Goal: Task Accomplishment & Management: Use online tool/utility

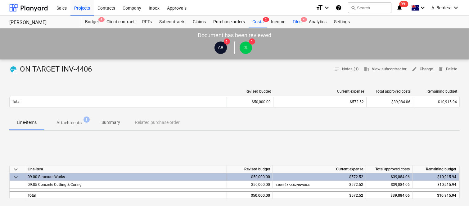
click at [294, 22] on div "Files 4" at bounding box center [297, 22] width 16 height 12
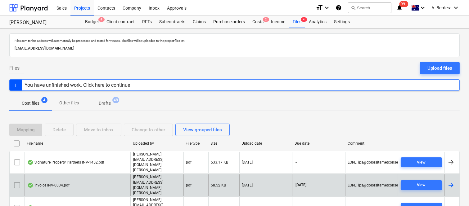
click at [123, 175] on div "Invoice INV-0034.pdf" at bounding box center [78, 185] width 106 height 21
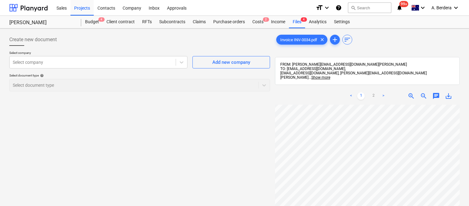
scroll to position [16, 95]
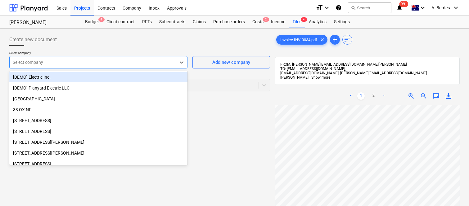
click at [119, 61] on div at bounding box center [93, 62] width 160 height 6
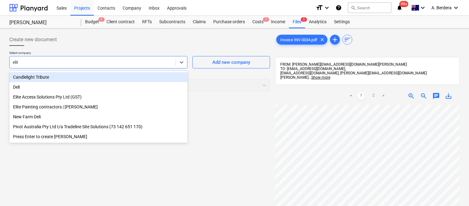
type input "elite"
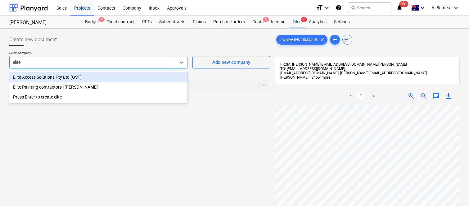
click at [111, 79] on div "Elite Access Solutions Pty Ltd (GST)" at bounding box center [98, 77] width 178 height 10
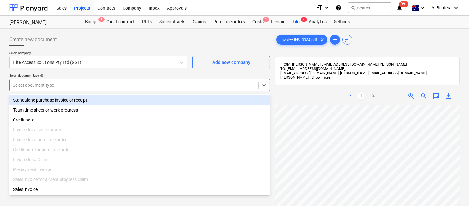
click at [111, 83] on div at bounding box center [134, 85] width 242 height 6
click at [102, 102] on div "Standalone purchase invoice or receipt" at bounding box center [139, 100] width 261 height 10
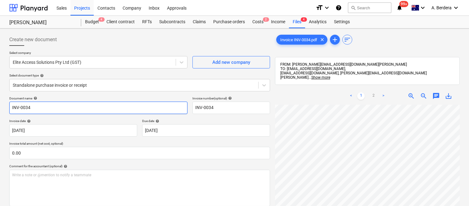
click at [10, 108] on input "INV-0034" at bounding box center [98, 108] width 178 height 12
type input "ELITE ACCESS SOLUTIONS INV-0034"
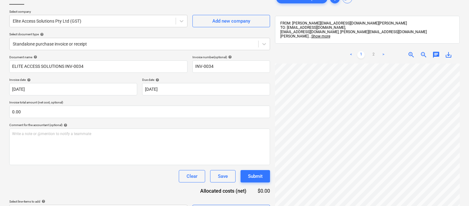
scroll to position [203, 95]
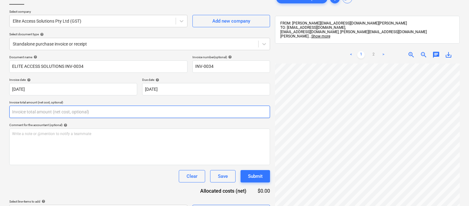
click at [172, 112] on input "text" at bounding box center [139, 112] width 261 height 12
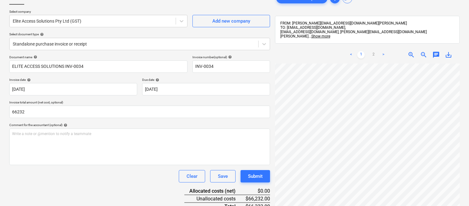
type input "66,232.00"
click at [134, 180] on div "Clear Save Submit" at bounding box center [139, 176] width 261 height 12
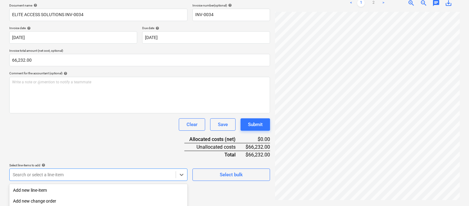
scroll to position [165, 0]
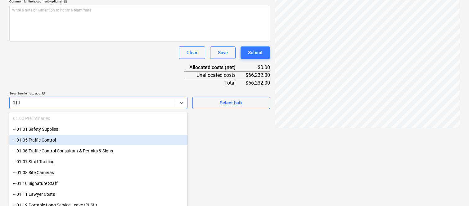
type input "01.50"
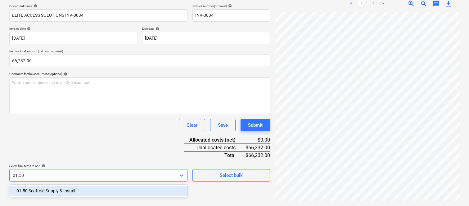
drag, startPoint x: 83, startPoint y: 188, endPoint x: 92, endPoint y: 136, distance: 53.2
click at [83, 188] on div "-- 01.50 Scaffold Supply & Install" at bounding box center [98, 191] width 178 height 10
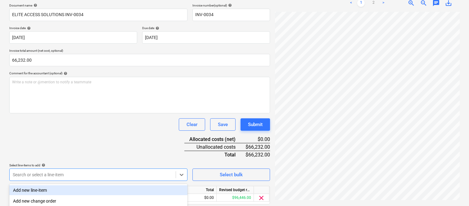
click at [91, 133] on div "Document name help ELITE ACCESS SOLUTIONS INV-0034 Invoice number (optional) he…" at bounding box center [139, 112] width 261 height 219
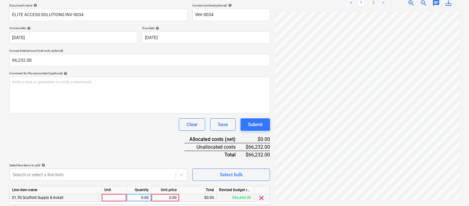
click at [114, 197] on div at bounding box center [114, 198] width 25 height 8
click at [115, 199] on input "INVOOICE" at bounding box center [114, 197] width 25 height 7
type input "INVOICE"
click at [135, 198] on div "0.00" at bounding box center [139, 198] width 20 height 8
type input "1"
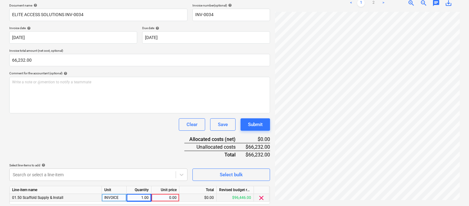
click at [167, 199] on div "0.00" at bounding box center [165, 198] width 23 height 8
type input "66232"
click at [167, 161] on div "Document name help ELITE ACCESS SOLUTIONS INV-0034 Invoice number (optional) he…" at bounding box center [139, 112] width 261 height 219
click at [138, 124] on div "Clear Save Submit" at bounding box center [139, 125] width 261 height 12
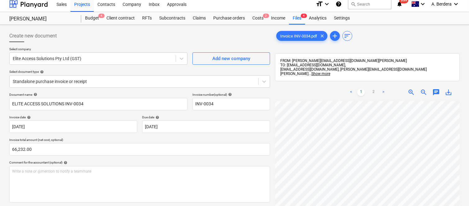
scroll to position [10, 95]
click at [169, 33] on div "Create new document" at bounding box center [139, 36] width 261 height 12
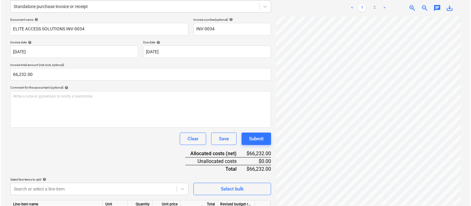
scroll to position [114, 0]
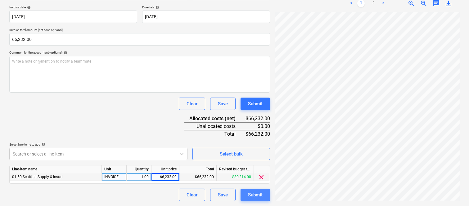
click at [254, 196] on div "Submit" at bounding box center [255, 195] width 15 height 8
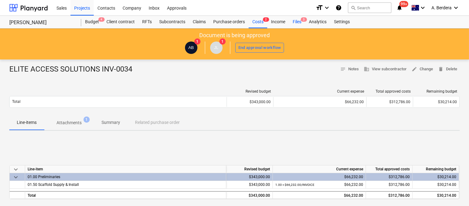
click at [297, 20] on div "Files 3" at bounding box center [297, 22] width 16 height 12
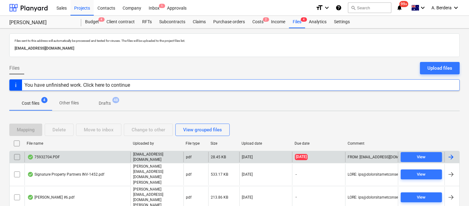
click at [111, 160] on div "75932704.PDF" at bounding box center [78, 157] width 106 height 11
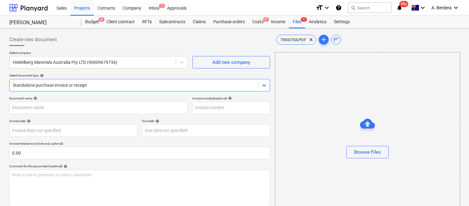
type input "75932704"
type input "18 Jul 2025"
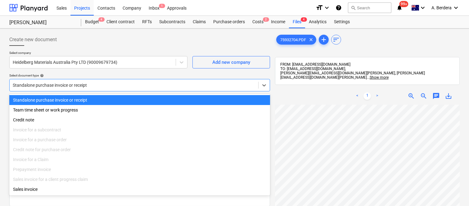
click at [137, 84] on div at bounding box center [134, 85] width 242 height 6
click at [137, 95] on div "Standalone purchase invoice or receipt" at bounding box center [139, 100] width 261 height 10
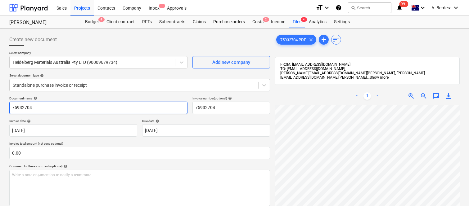
click at [10, 108] on input "75932704" at bounding box center [98, 108] width 178 height 12
type input "Heidelberg Materials INV- 75932704"
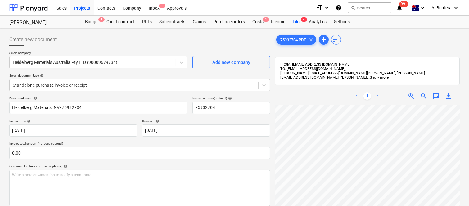
scroll to position [207, 14]
click at [446, 88] on div "< 1 > zoom_in zoom_out chat 0 save_alt" at bounding box center [367, 191] width 185 height 206
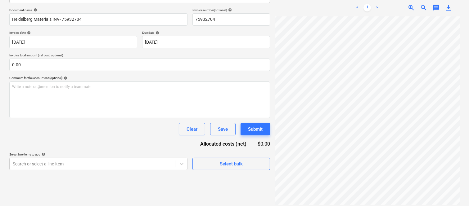
scroll to position [207, 88]
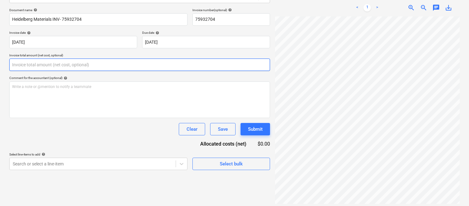
click at [113, 67] on input "text" at bounding box center [139, 65] width 261 height 12
paste input "585.1"
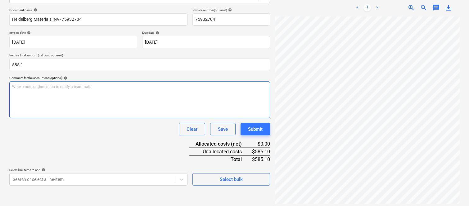
type input "585.10"
click at [64, 99] on div "Write a note or @mention to notify a teammate ﻿" at bounding box center [139, 100] width 261 height 37
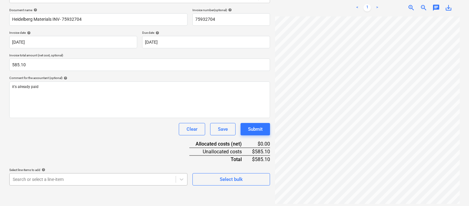
click at [85, 118] on body "Sales Projects Contacts Company Inbox 1 Approvals format_size keyboard_arrow_do…" at bounding box center [234, 15] width 469 height 206
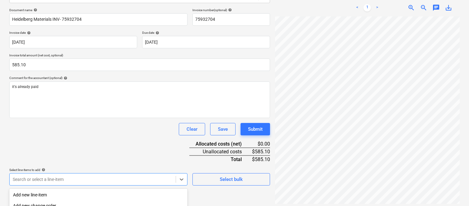
scroll to position [165, 0]
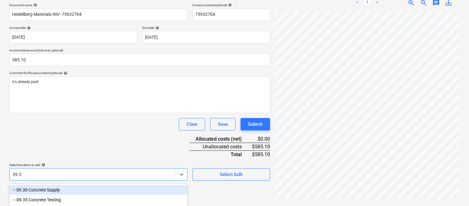
type input "09.30"
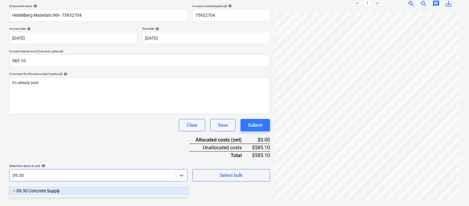
scroll to position [88, 0]
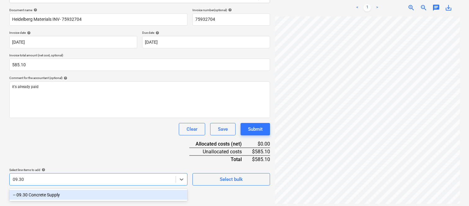
click at [75, 193] on div "-- 09.30 Concrete Supply" at bounding box center [98, 195] width 178 height 10
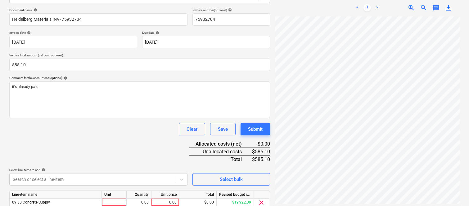
click at [79, 154] on div "Document name help Heidelberg Materials INV- 75932704 Invoice number (optional)…" at bounding box center [139, 117] width 261 height 219
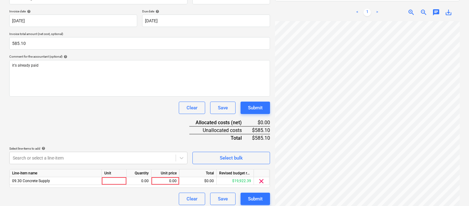
scroll to position [114, 0]
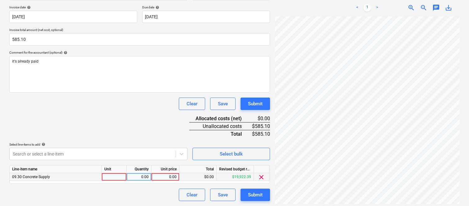
click at [113, 178] on div at bounding box center [114, 178] width 25 height 8
type input "invoice"
click at [142, 176] on div "0.00" at bounding box center [139, 178] width 20 height 8
type input "1"
click at [164, 178] on div "0.00" at bounding box center [165, 178] width 23 height 8
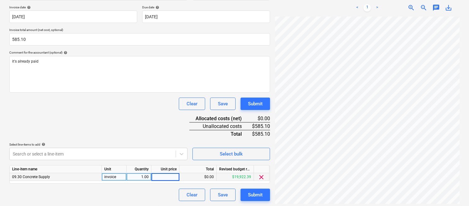
type input "585.1"
click at [155, 123] on div "Document name help Heidelberg Materials INV- 75932704 Invoice number (optional)…" at bounding box center [139, 92] width 261 height 219
click at [168, 121] on div "Document name help Heidelberg Materials INV- 75932704 Invoice number (optional)…" at bounding box center [139, 92] width 261 height 219
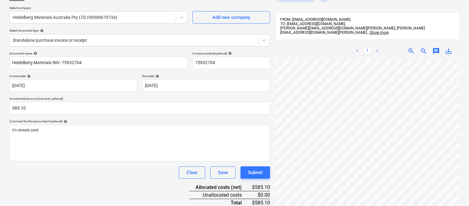
scroll to position [59, 0]
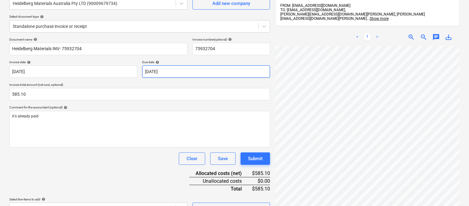
click at [199, 72] on body "Sales Projects Contacts Company Inbox 1 Approvals format_size keyboard_arrow_do…" at bounding box center [234, 44] width 469 height 206
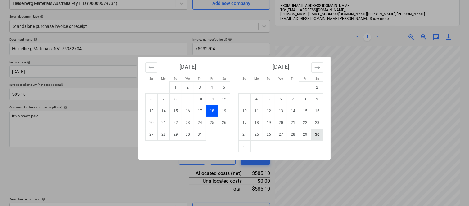
click at [316, 136] on td "30" at bounding box center [317, 135] width 12 height 12
type input "[DATE]"
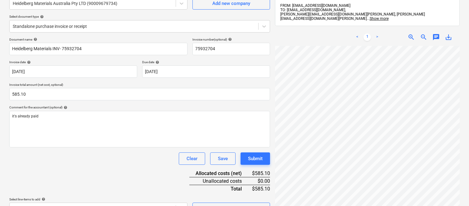
click at [157, 167] on div "Document name help Heidelberg Materials INV- 75932704 Invoice number (optional)…" at bounding box center [139, 147] width 261 height 219
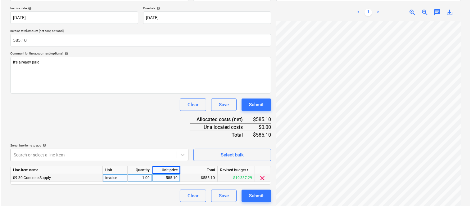
scroll to position [114, 0]
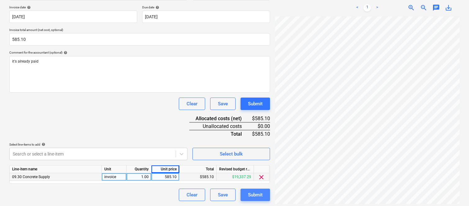
click at [258, 197] on div "Submit" at bounding box center [255, 195] width 15 height 8
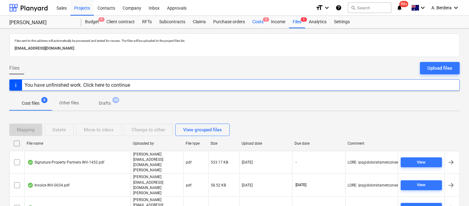
click at [257, 20] on div "Costs 2" at bounding box center [258, 22] width 19 height 12
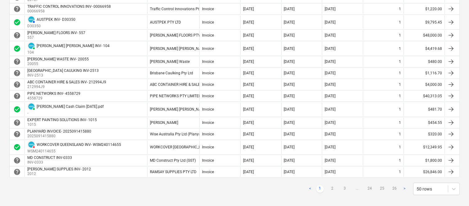
scroll to position [559, 0]
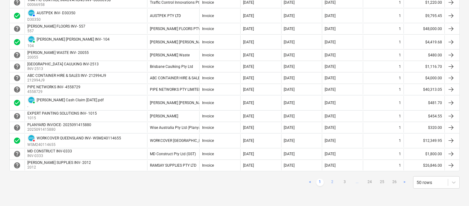
click at [331, 181] on link "2" at bounding box center [332, 182] width 7 height 7
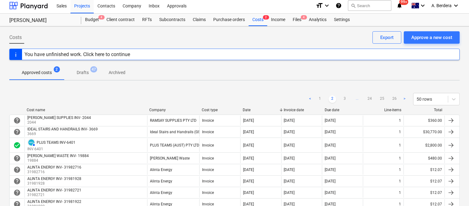
scroll to position [0, 0]
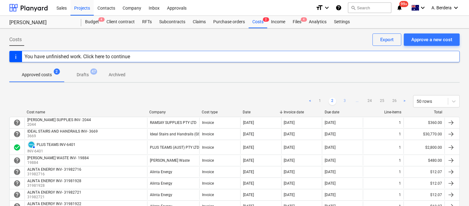
click at [345, 102] on link "3" at bounding box center [344, 101] width 7 height 7
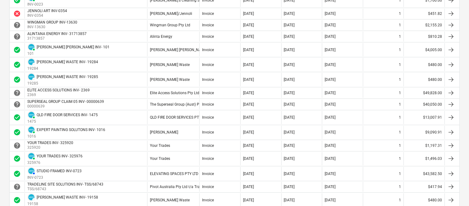
scroll to position [359, 0]
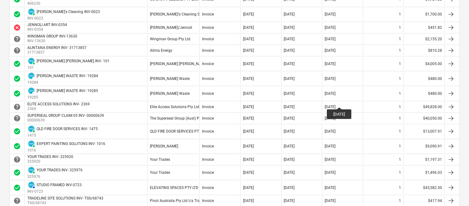
click at [345, 102] on div "help ELITE ACCESS SOLUTIONS INV- 2369 2369 Elite Access Solutions Pty Ltd (GST)…" at bounding box center [234, 106] width 450 height 11
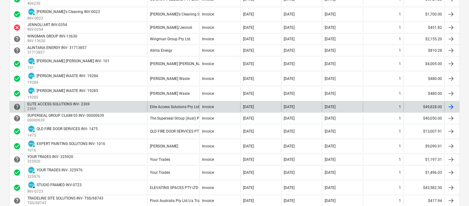
click at [125, 110] on div "ELITE ACCESS SOLUTIONS INV- 2369 2369" at bounding box center [86, 107] width 123 height 10
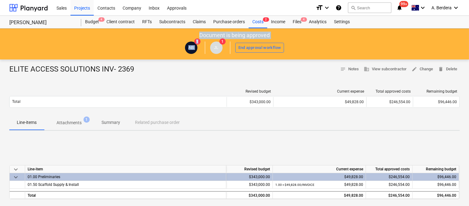
drag, startPoint x: 206, startPoint y: 45, endPoint x: 224, endPoint y: -39, distance: 86.0
click at [224, 0] on html "Sales Projects Contacts Company Inbox Approvals format_size keyboard_arrow_down…" at bounding box center [234, 103] width 469 height 206
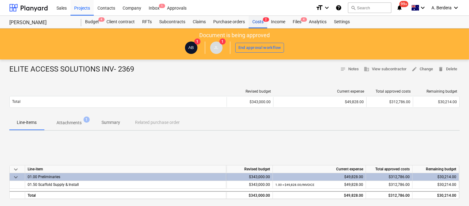
click at [262, 19] on div "Costs 2" at bounding box center [258, 22] width 19 height 12
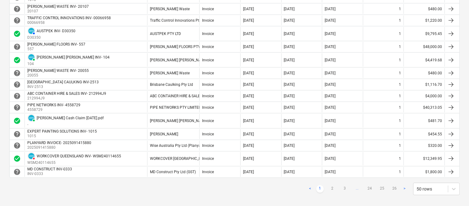
scroll to position [559, 0]
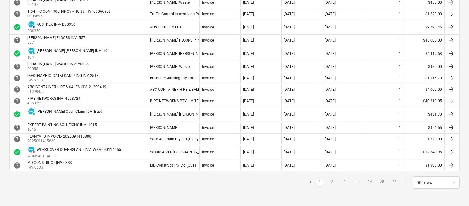
click at [346, 182] on link "3" at bounding box center [344, 182] width 7 height 7
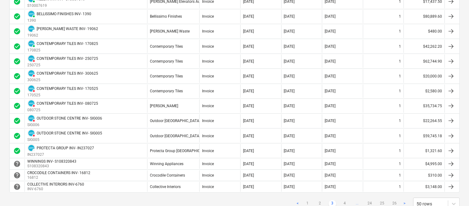
scroll to position [639, 0]
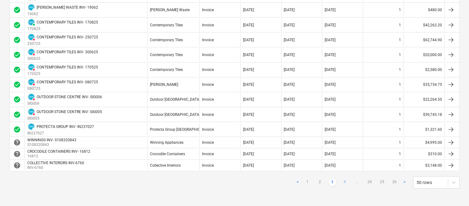
click at [346, 183] on link "4" at bounding box center [344, 182] width 7 height 7
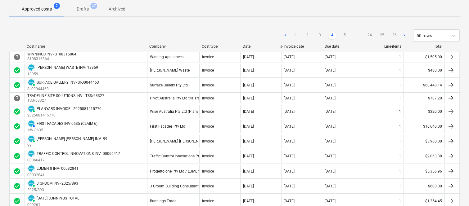
scroll to position [56, 0]
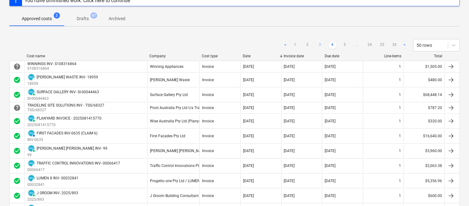
click at [320, 44] on link "3" at bounding box center [319, 45] width 7 height 7
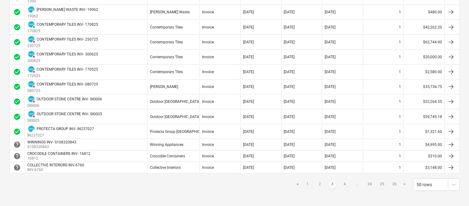
scroll to position [639, 0]
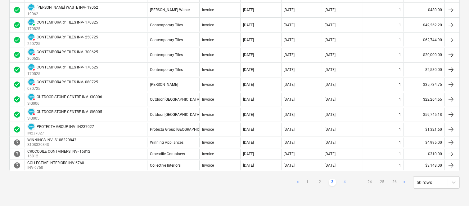
click at [345, 182] on link "4" at bounding box center [344, 182] width 7 height 7
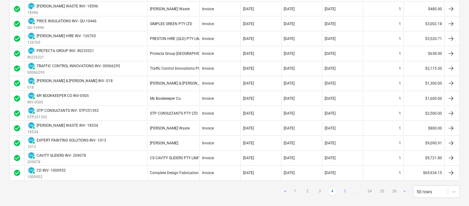
click at [345, 192] on link "5" at bounding box center [344, 191] width 7 height 7
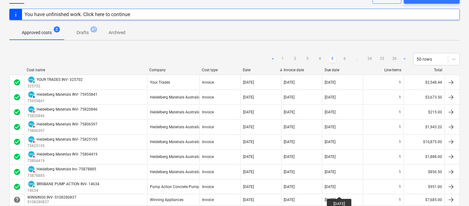
scroll to position [29, 0]
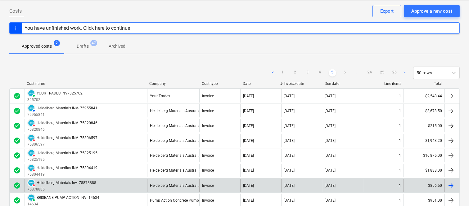
click at [161, 181] on div "Heidelberg Materials Australia Pty LTD" at bounding box center [173, 185] width 52 height 13
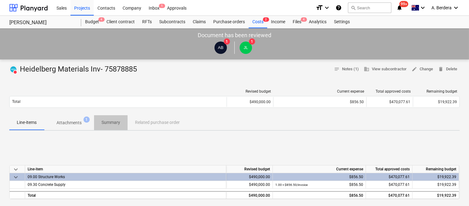
click at [113, 123] on p "Summary" at bounding box center [111, 123] width 19 height 7
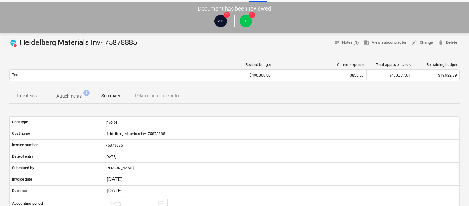
scroll to position [27, 0]
